Goal: Find specific page/section: Find specific page/section

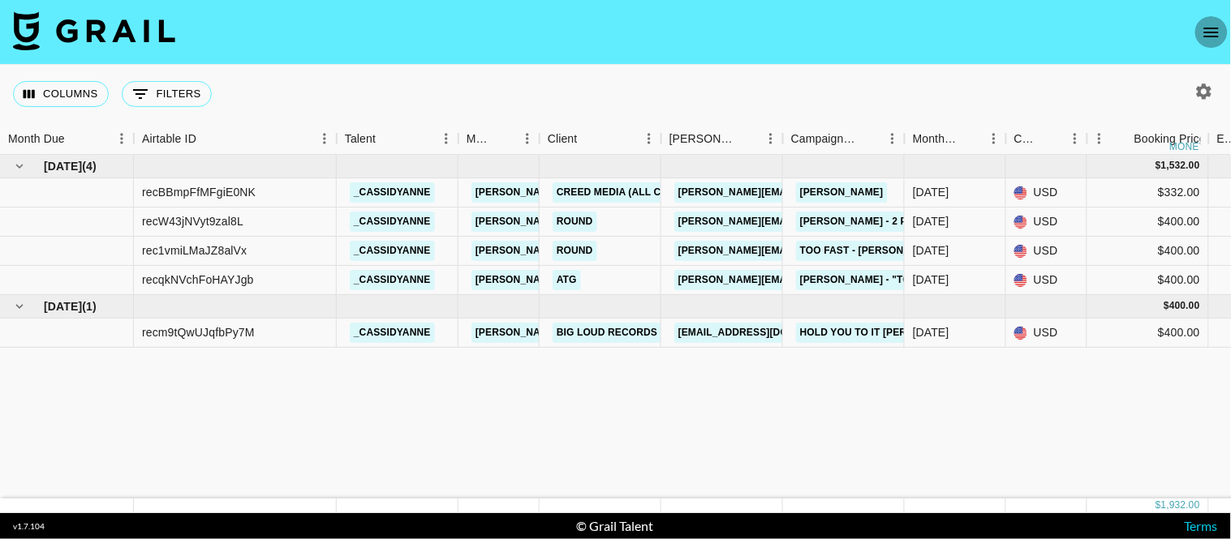
click at [1211, 32] on icon "open drawer" at bounding box center [1210, 32] width 19 height 19
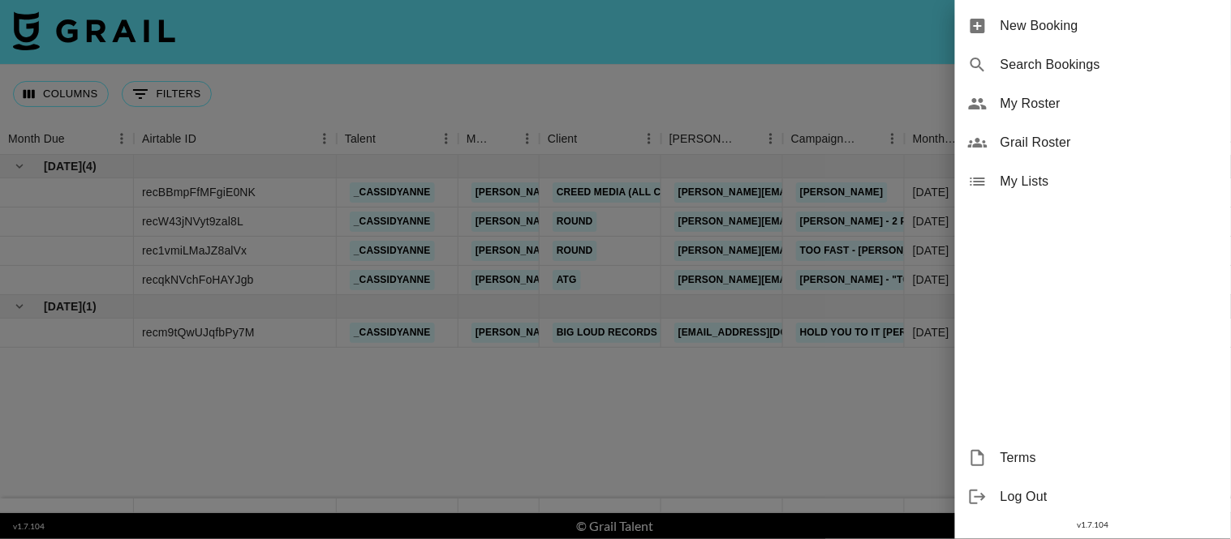
click at [811, 433] on div at bounding box center [615, 269] width 1231 height 539
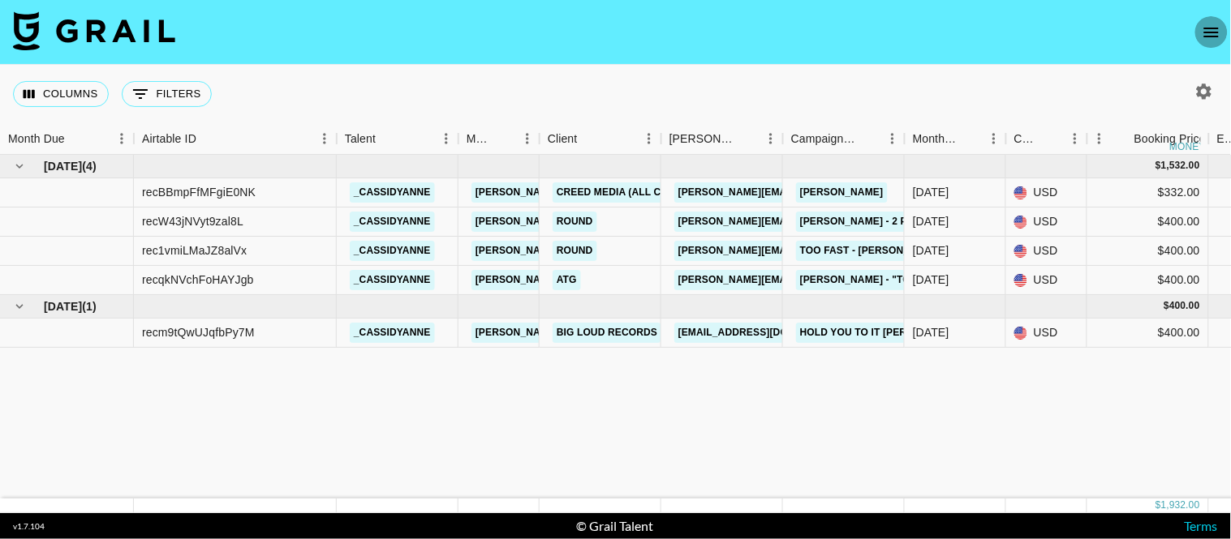
click at [1205, 24] on icon "open drawer" at bounding box center [1210, 32] width 19 height 19
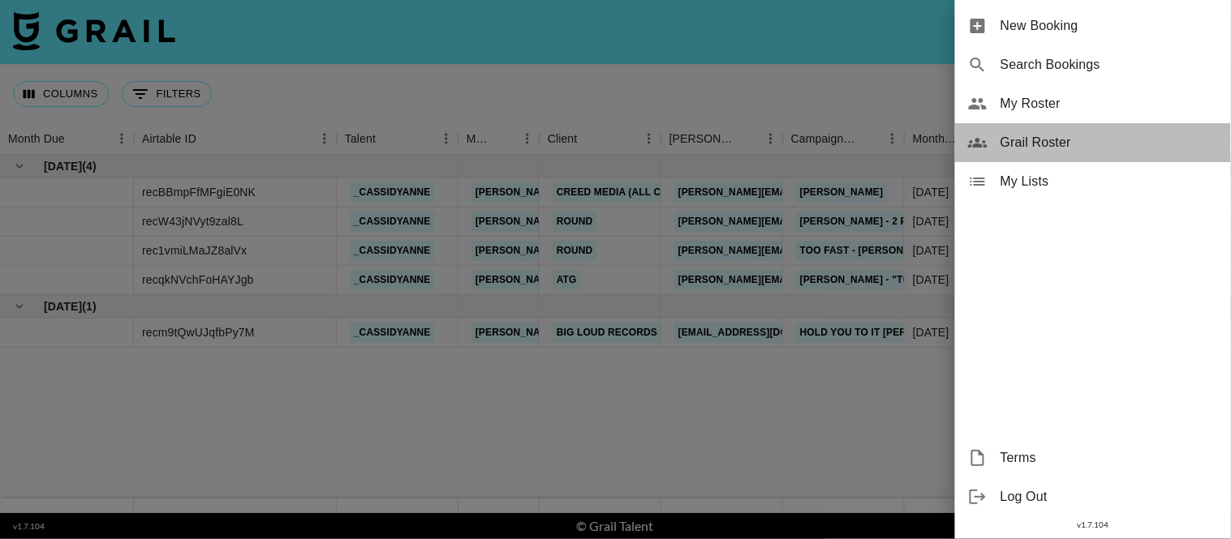
click at [1033, 133] on span "Grail Roster" at bounding box center [1108, 142] width 217 height 19
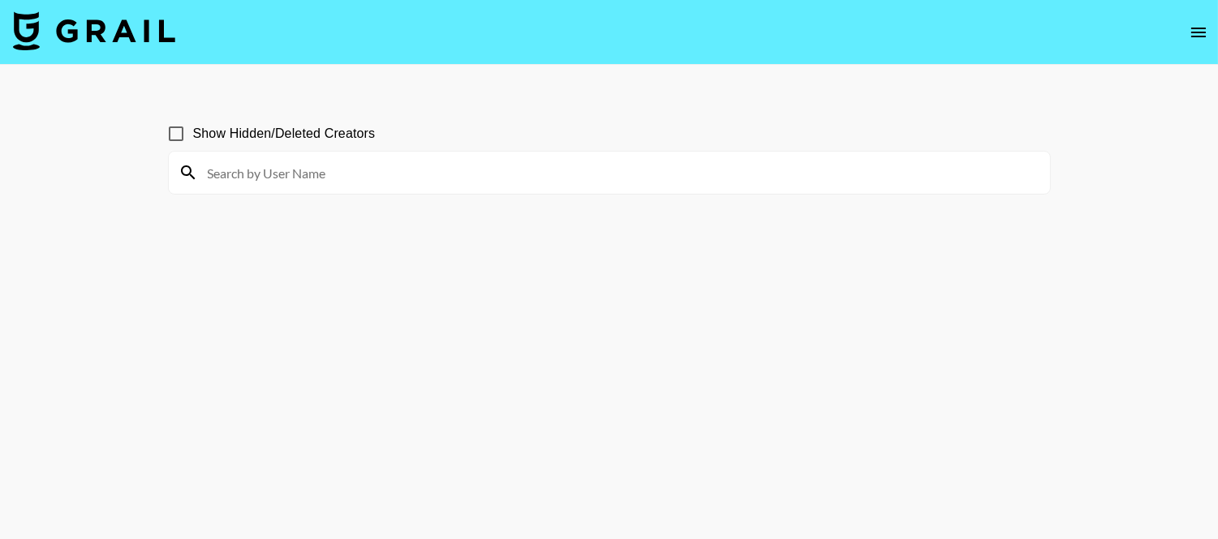
click at [564, 189] on div at bounding box center [609, 173] width 881 height 42
click at [303, 173] on input at bounding box center [619, 173] width 842 height 26
type input "I"
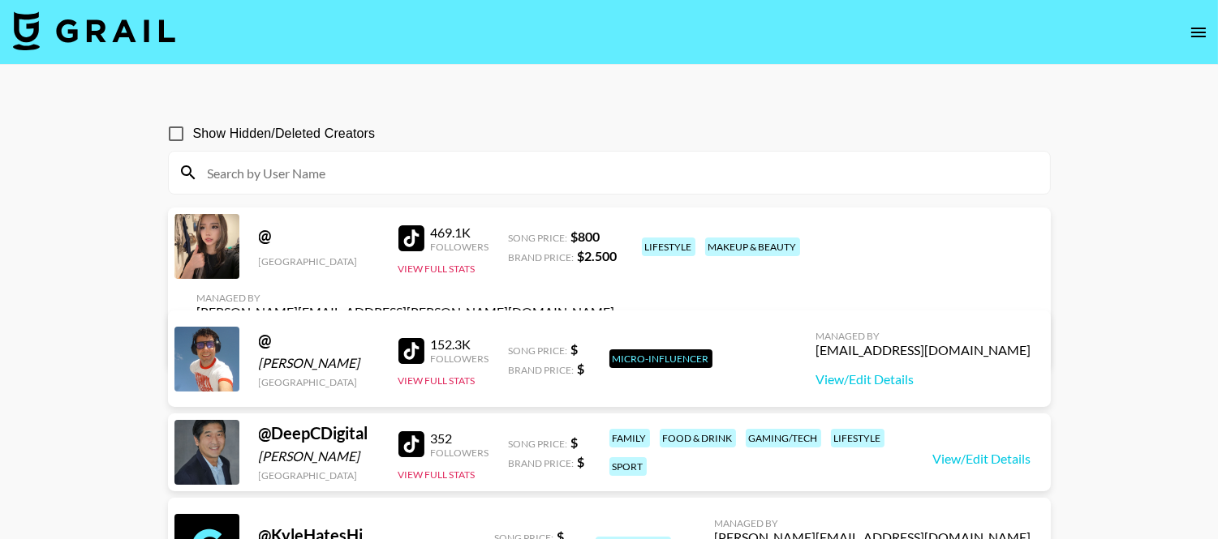
click at [1204, 44] on button "open drawer" at bounding box center [1198, 32] width 32 height 32
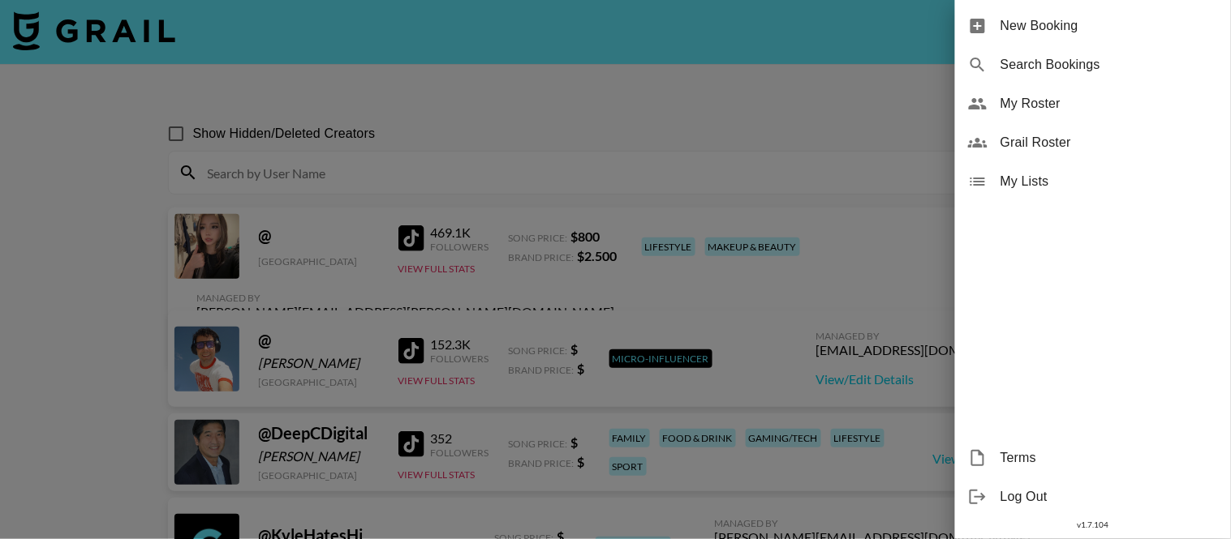
click at [849, 133] on div at bounding box center [615, 269] width 1231 height 539
